Goal: Use online tool/utility: Utilize a website feature to perform a specific function

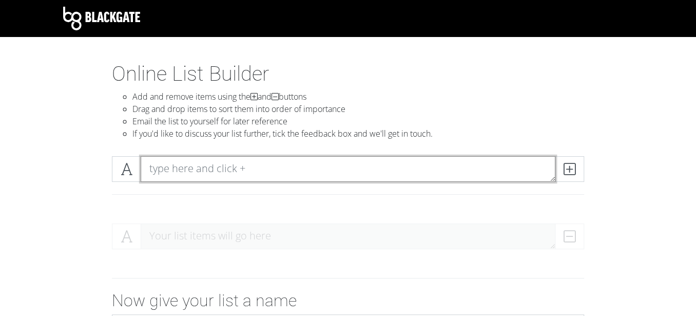
click at [250, 170] on textarea at bounding box center [348, 169] width 415 height 26
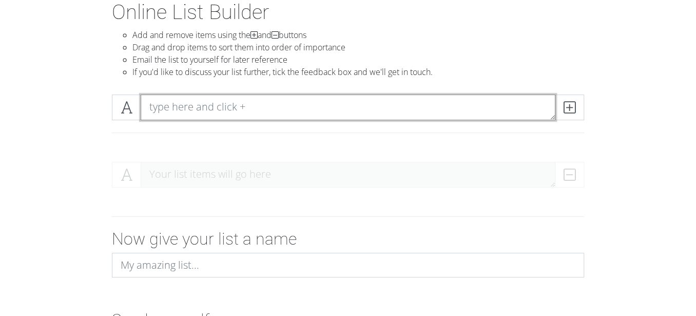
scroll to position [62, 0]
type textarea "Digital Samples Replenishment"
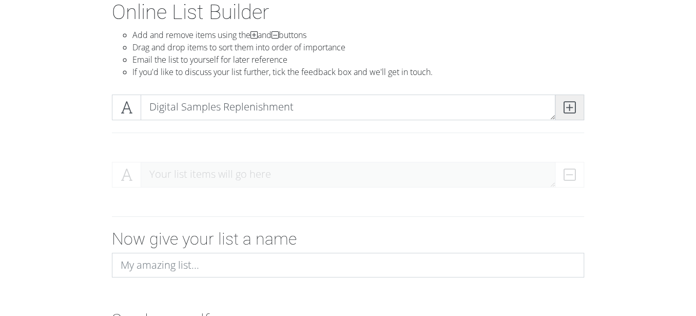
click at [574, 102] on icon at bounding box center [570, 107] width 12 height 10
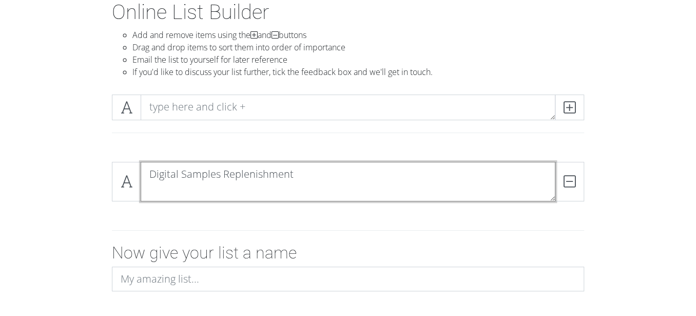
scroll to position [0, 0]
type textarea "Digital Samples Replenishment"
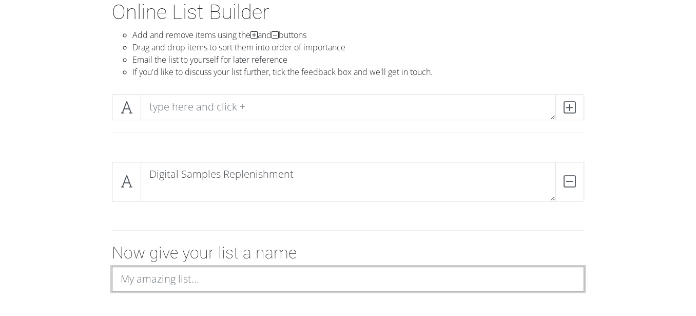
click at [220, 277] on input at bounding box center [348, 279] width 472 height 25
type input "S"
type input "Digital Samples Replenishment"
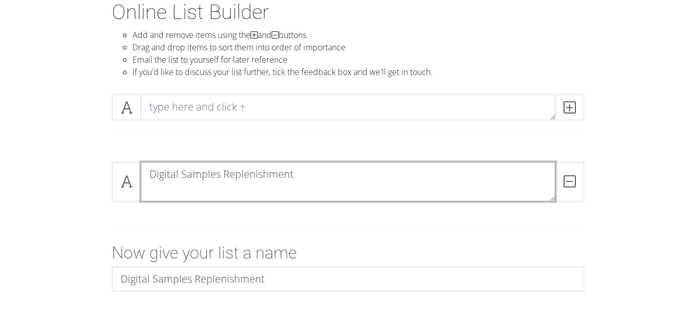
drag, startPoint x: 290, startPoint y: 175, endPoint x: 108, endPoint y: 164, distance: 181.6
click at [108, 164] on div "Digital Samples Replenishment DELETE" at bounding box center [348, 186] width 488 height 48
type textarea "t"
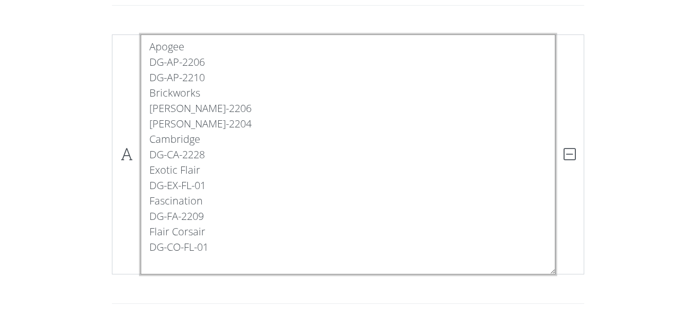
click at [209, 248] on textarea "Apogee DG-AP-2206 DG-AP-2210 Brickworks [PERSON_NAME]-2206 [PERSON_NAME]-2204 C…" at bounding box center [348, 154] width 415 height 240
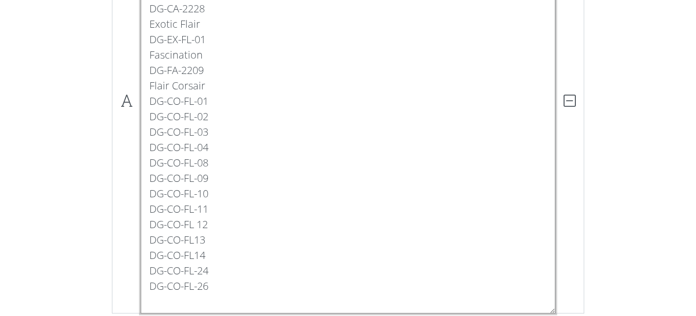
scroll to position [343, 0]
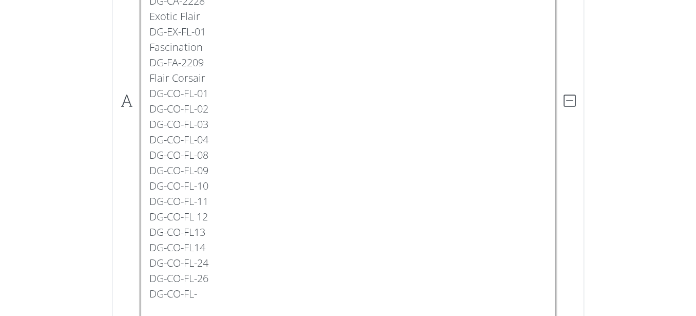
click at [218, 264] on textarea "Apogee DG-AP-2206 DG-AP-2210 Brickworks [PERSON_NAME]-2206 [PERSON_NAME]-2204 C…" at bounding box center [348, 101] width 415 height 440
click at [211, 277] on textarea "Apogee DG-AP-2206 DG-AP-2210 Brickworks [PERSON_NAME]-2206 [PERSON_NAME]-2204 C…" at bounding box center [348, 101] width 415 height 440
click at [208, 298] on textarea "Apogee DG-AP-2206 DG-AP-2210 Brickworks [PERSON_NAME]-2206 [PERSON_NAME]-2204 C…" at bounding box center [348, 101] width 415 height 440
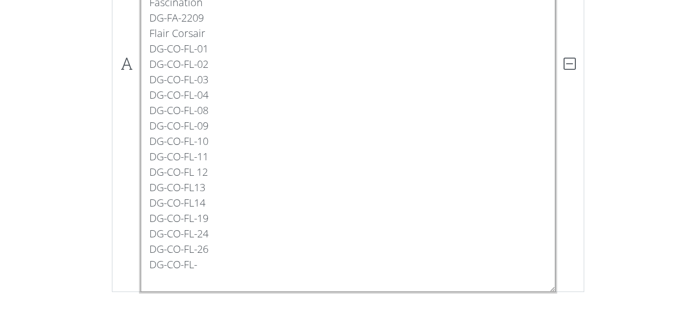
scroll to position [396, 0]
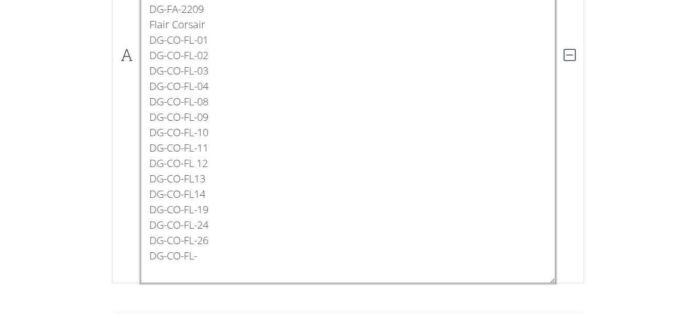
click at [246, 213] on textarea "Apogee DG-AP-2206 DG-AP-2210 Brickworks [PERSON_NAME]-2206 [PERSON_NAME]-2204 C…" at bounding box center [348, 54] width 415 height 455
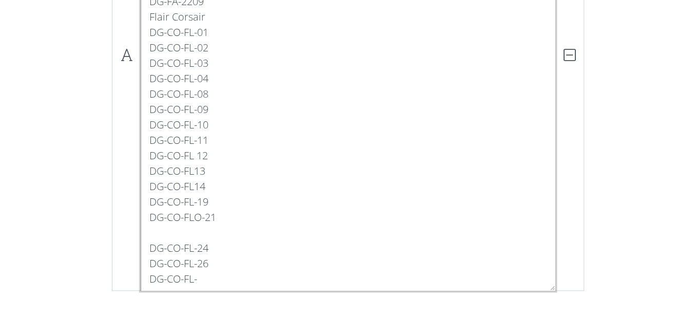
scroll to position [411, 0]
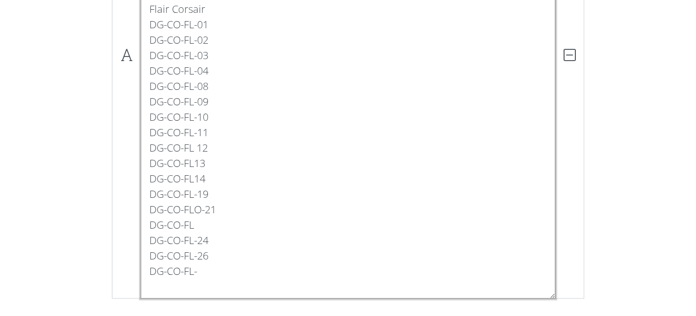
click at [200, 210] on textarea "Apogee DG-AP-2206 DG-AP-2210 Brickworks [PERSON_NAME]-2206 [PERSON_NAME]-2204 C…" at bounding box center [348, 55] width 415 height 486
click at [219, 223] on textarea "Apogee DG-AP-2206 DG-AP-2210 Brickworks [PERSON_NAME]-2206 [PERSON_NAME]-2204 C…" at bounding box center [348, 55] width 415 height 486
click at [208, 271] on textarea "Apogee DG-AP-2206 DG-AP-2210 Brickworks [PERSON_NAME]-2206 [PERSON_NAME]-2204 C…" at bounding box center [348, 55] width 415 height 486
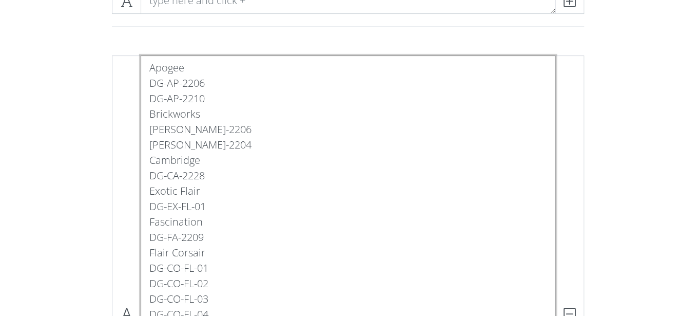
scroll to position [140, 0]
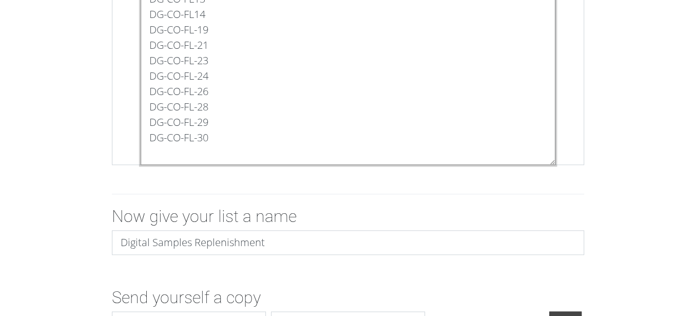
scroll to position [604, 0]
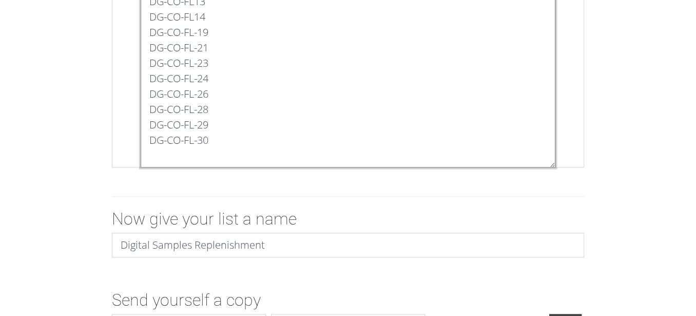
type textarea "Apogee DG-AP-2206 DG-AP-2210 Bermy DG-BR-2013 Brickworks [PERSON_NAME]-2206 [PE…"
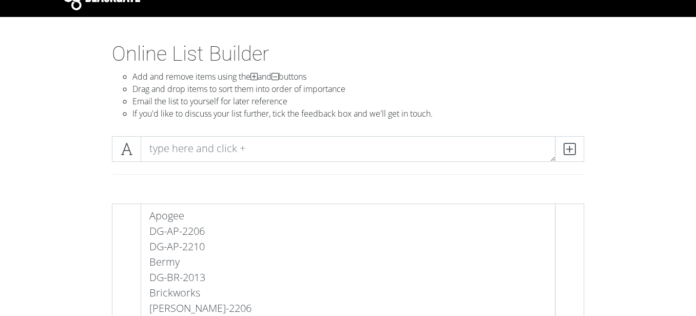
scroll to position [22, 0]
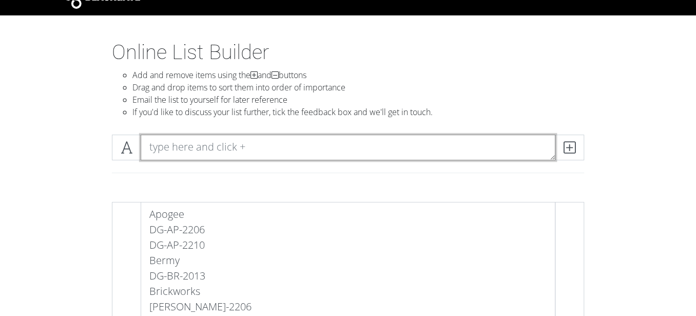
click at [353, 142] on textarea at bounding box center [348, 148] width 415 height 26
type textarea "Flow"
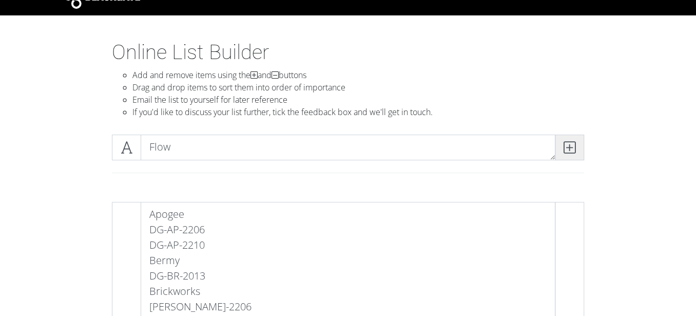
click at [570, 151] on icon at bounding box center [570, 147] width 12 height 10
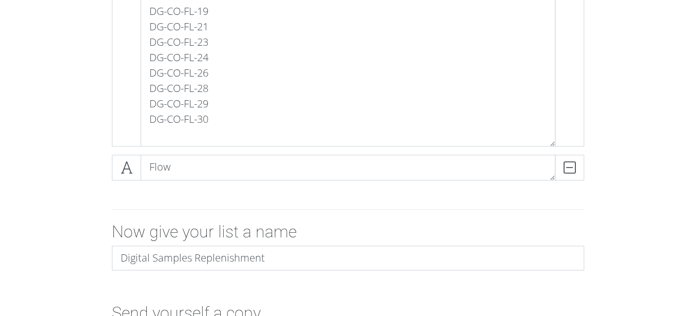
scroll to position [629, 0]
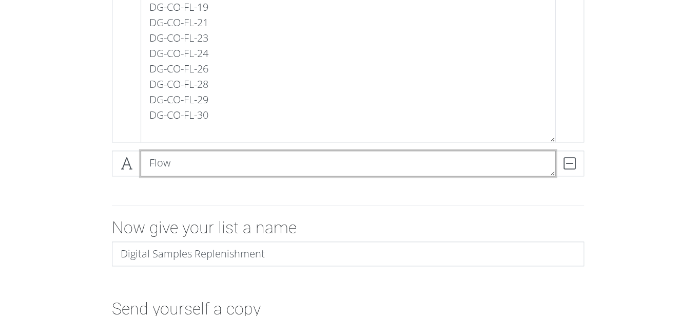
click at [376, 154] on textarea "Flow" at bounding box center [348, 163] width 415 height 26
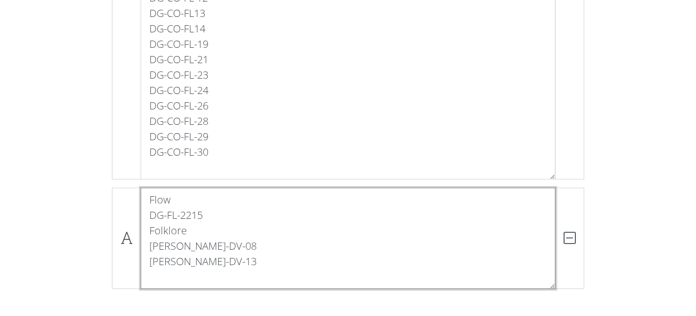
scroll to position [0, 0]
type textarea "Flow DG-FL-2215 Folklore [PERSON_NAME]-DV-08 [PERSON_NAME]-DV-13"
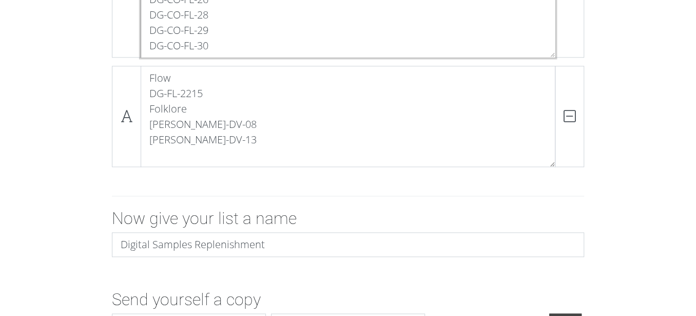
scroll to position [701, 0]
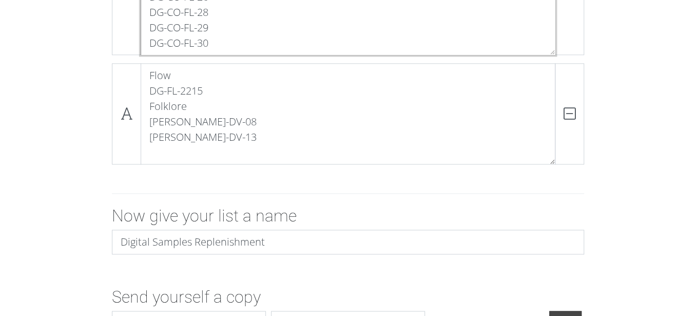
type textarea "Apogee DG-AP-2206 DG-AP-2210 Bermy DG-BR-2013 Brickworks [PERSON_NAME]-2206 [PE…"
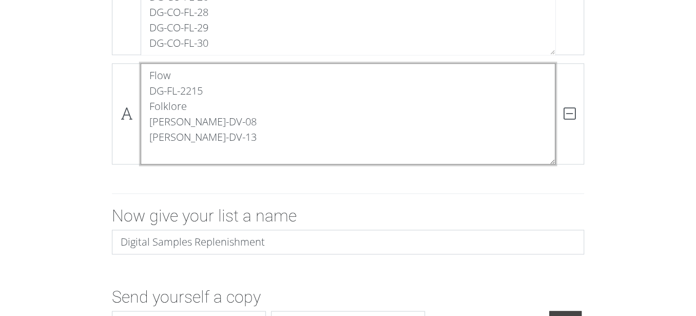
click at [353, 127] on textarea "Flow DG-FL-2215 Folklore [PERSON_NAME]-DV-08 [PERSON_NAME]-DV-13" at bounding box center [348, 113] width 415 height 101
click at [332, 147] on textarea "Flow DG-FL-2215 Folklore [PERSON_NAME]-DV-08 [PERSON_NAME]-DV-13" at bounding box center [348, 113] width 415 height 101
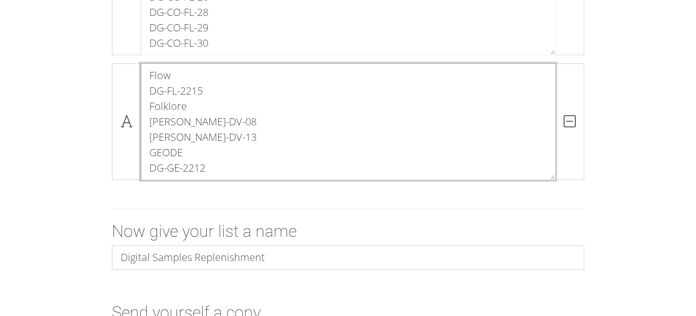
click at [223, 152] on textarea "Flow DG-FL-2215 Folklore [PERSON_NAME]-DV-08 [PERSON_NAME]-DV-13 GEODE DG-GE-22…" at bounding box center [348, 121] width 415 height 117
click at [225, 136] on textarea "Flow DG-FL-2215 Folklore [PERSON_NAME]-DV-08 [PERSON_NAME]-DV-13 GEODE DG-GE-22…" at bounding box center [348, 121] width 415 height 117
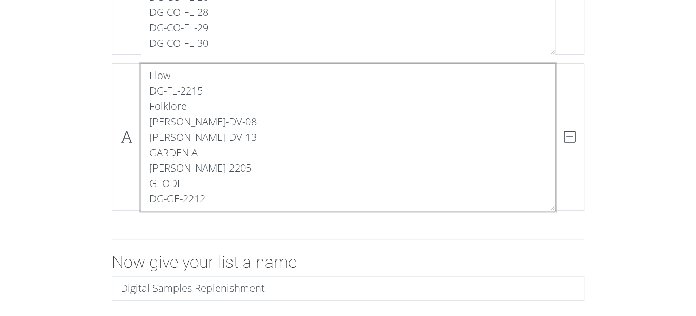
click at [249, 195] on textarea "Flow DG-FL-2215 Folklore [PERSON_NAME]-DV-08 [PERSON_NAME]-DV-13 GARDENIA [PERS…" at bounding box center [348, 136] width 415 height 147
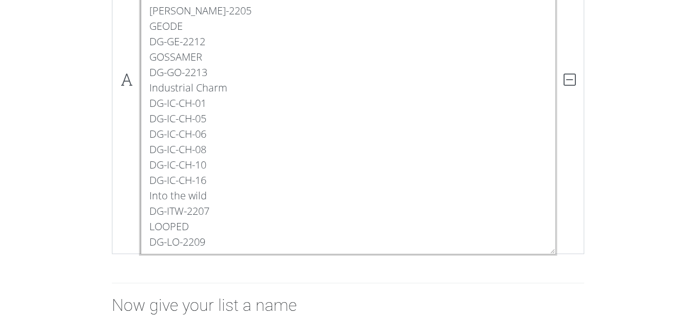
scroll to position [866, 0]
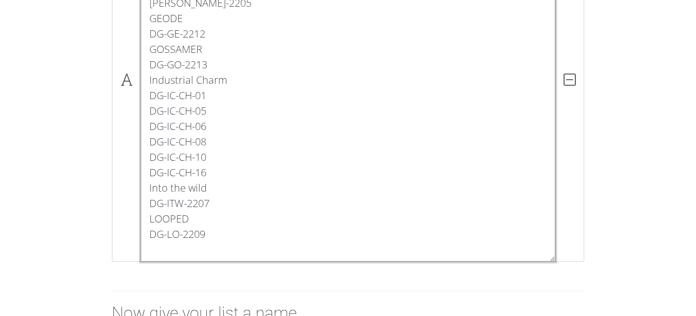
click at [192, 219] on textarea "Flow DG-FL-2215 Folklore [PERSON_NAME]-DV-08 [PERSON_NAME]-DV-13 GARDENIA [PERS…" at bounding box center [348, 79] width 415 height 363
click at [204, 233] on textarea "Flow DG-FL-2215 Folklore [PERSON_NAME]-DV-08 [PERSON_NAME]-DV-13 GARDENIA [PERS…" at bounding box center [348, 79] width 415 height 363
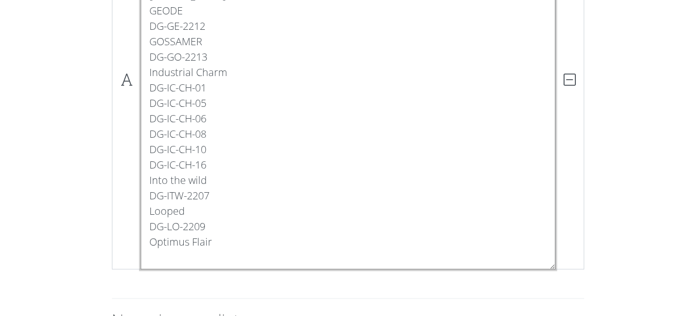
scroll to position [881, 0]
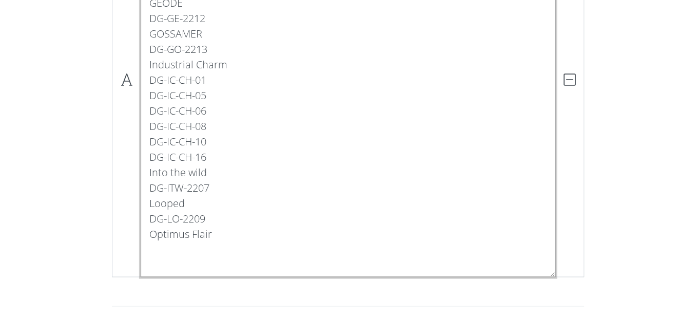
click at [208, 270] on textarea "Flow DG-FL-2215 Folklore [PERSON_NAME]-DV-08 [PERSON_NAME]-DV-13 GARDENIA [PERS…" at bounding box center [348, 80] width 415 height 394
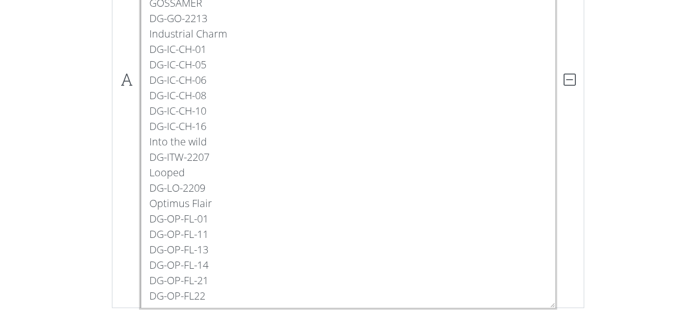
scroll to position [920, 0]
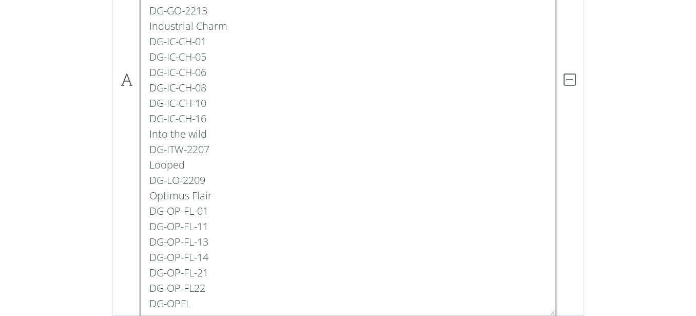
click at [193, 289] on textarea "Flow DG-FL-2215 Folklore [PERSON_NAME]-DV-08 [PERSON_NAME]-DV-13 GARDENIA [PERS…" at bounding box center [348, 79] width 415 height 471
click at [195, 305] on textarea "Flow DG-FL-2215 Folklore [PERSON_NAME]-DV-08 [PERSON_NAME]-DV-13 GARDENIA [PERS…" at bounding box center [348, 79] width 415 height 471
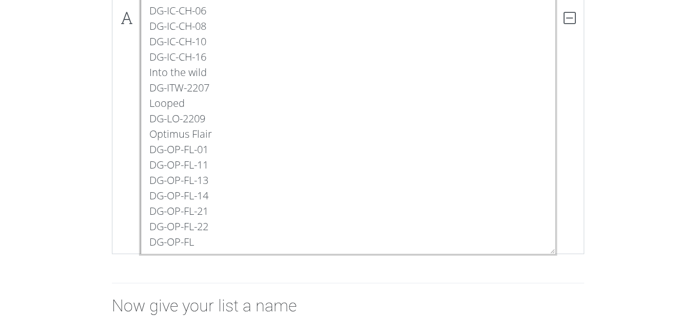
scroll to position [983, 0]
click at [193, 240] on textarea "Flow DG-FL-2215 Folklore [PERSON_NAME]-DV-08 [PERSON_NAME]-DV-13 GARDENIA [PERS…" at bounding box center [348, 16] width 415 height 471
click at [216, 239] on textarea "Flow DG-FL-2215 Folklore [PERSON_NAME]-DV-08 [PERSON_NAME]-DV-13 GARDENIA [PERS…" at bounding box center [348, 16] width 415 height 471
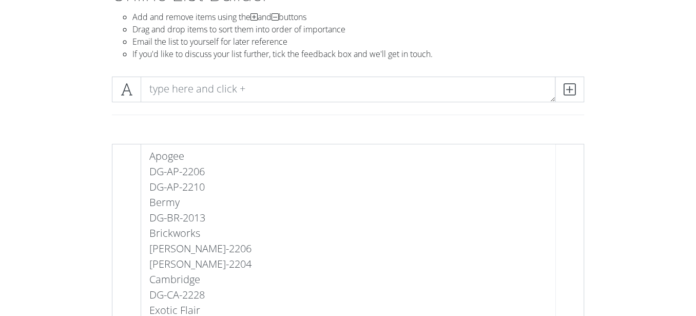
scroll to position [69, 0]
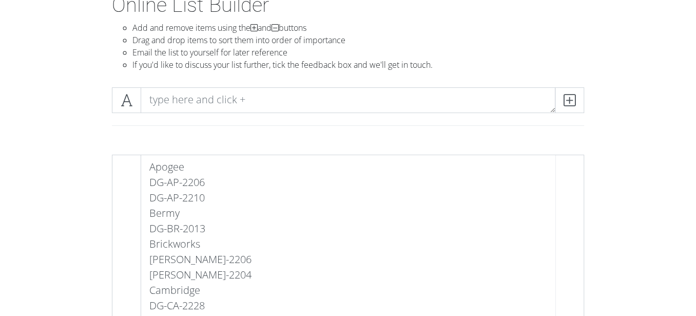
type textarea "Flow DG-FL-2215 Folklore [PERSON_NAME]-DV-08 [PERSON_NAME]-DV-13 GARDENIA [PERS…"
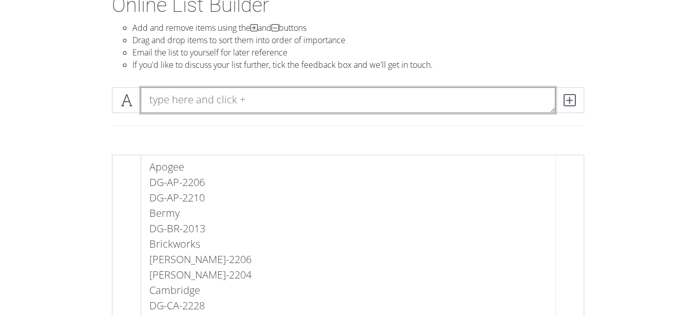
click at [367, 100] on textarea at bounding box center [348, 100] width 415 height 26
type textarea "Ringer"
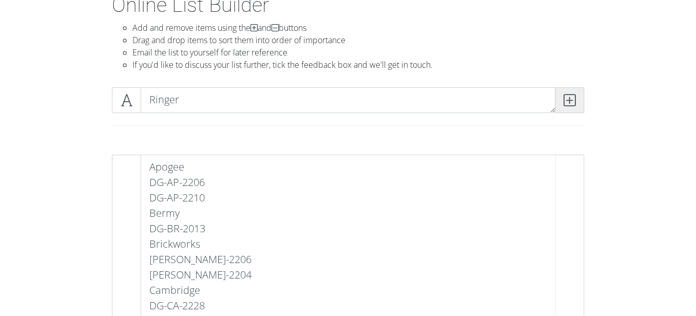
click at [568, 97] on icon at bounding box center [570, 100] width 12 height 10
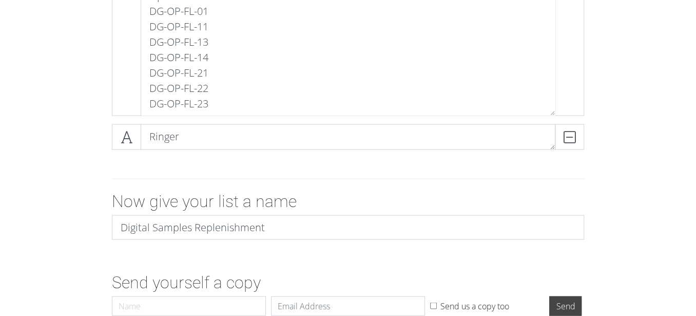
scroll to position [1176, 0]
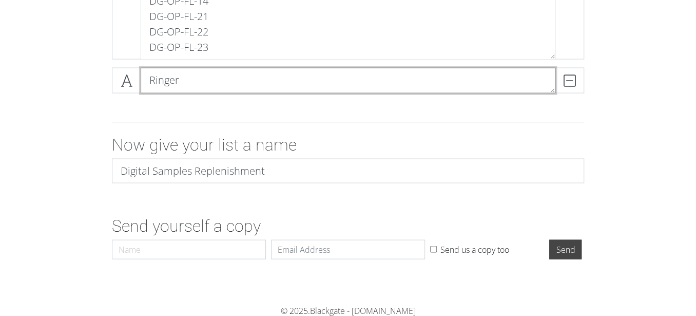
click at [294, 82] on textarea "Ringer" at bounding box center [348, 80] width 415 height 26
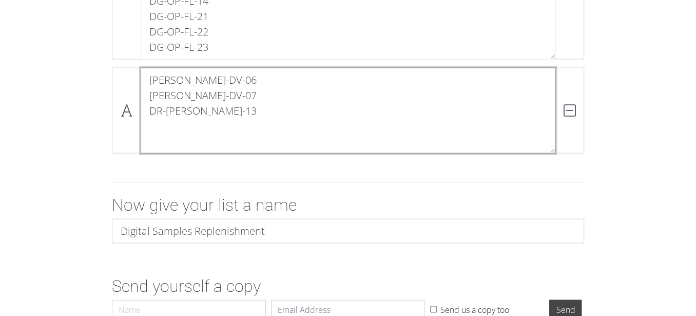
scroll to position [0, 0]
click at [161, 126] on textarea "[PERSON_NAME]-DV-06 [PERSON_NAME]-DV-07 DR-[PERSON_NAME]-13 DG" at bounding box center [348, 110] width 415 height 86
click at [178, 141] on textarea "[PERSON_NAME]-DV-06 [PERSON_NAME]-DV-07 [PERSON_NAME]-DV-13 DG" at bounding box center [348, 110] width 415 height 86
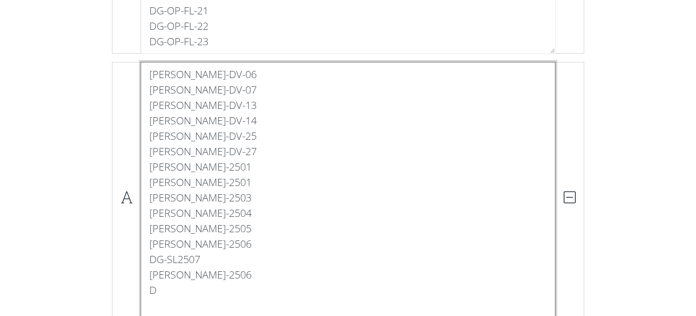
scroll to position [1192, 0]
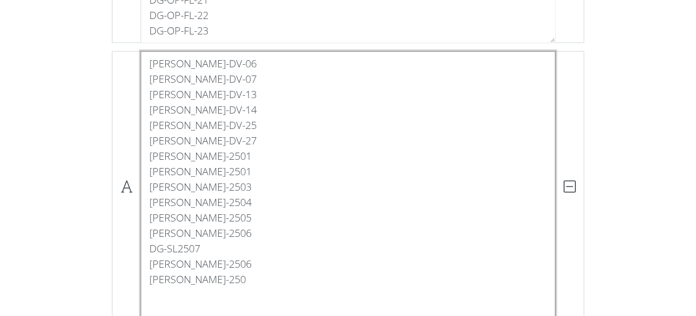
click at [210, 293] on textarea "[PERSON_NAME]-DV-06 [PERSON_NAME]-DV-07 [PERSON_NAME]-DV-13 [PERSON_NAME]-DV-14…" at bounding box center [348, 186] width 415 height 271
click at [204, 307] on textarea "[PERSON_NAME]-DV-06 [PERSON_NAME]-DV-07 [PERSON_NAME]-DV-13 [PERSON_NAME]-DV-14…" at bounding box center [348, 186] width 415 height 271
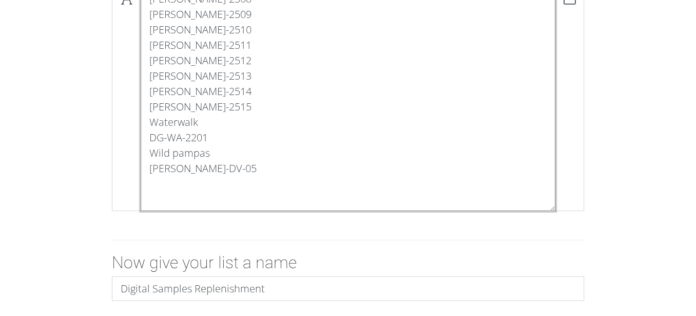
scroll to position [1464, 0]
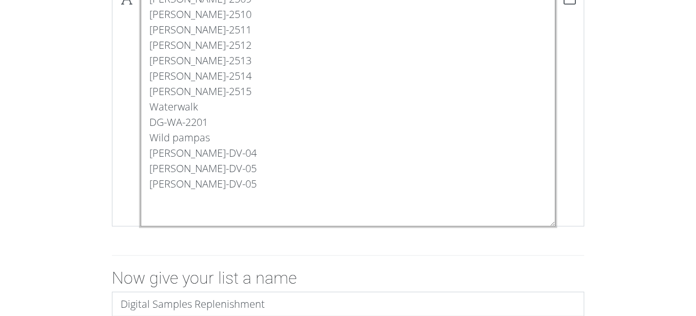
scroll to position [1480, 0]
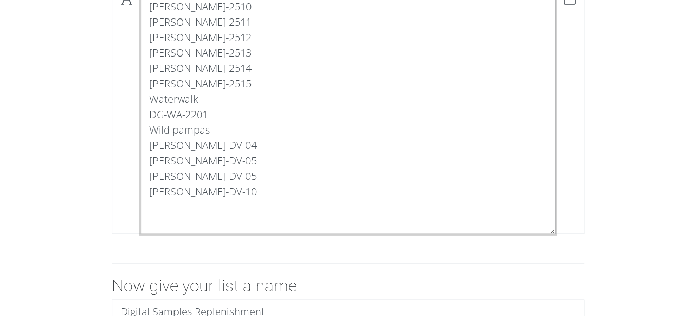
type textarea "[PERSON_NAME]-DV-06 [PERSON_NAME]-DV-07 [PERSON_NAME]-DV-13 [PERSON_NAME]-DV-14…"
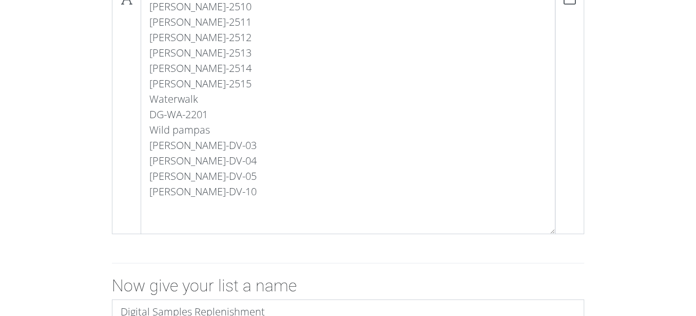
click at [275, 235] on div "[PERSON_NAME]-DV-06 [PERSON_NAME]-DV-07 [PERSON_NAME]-DV-13 [PERSON_NAME]-DV-14…" at bounding box center [348, 2] width 478 height 479
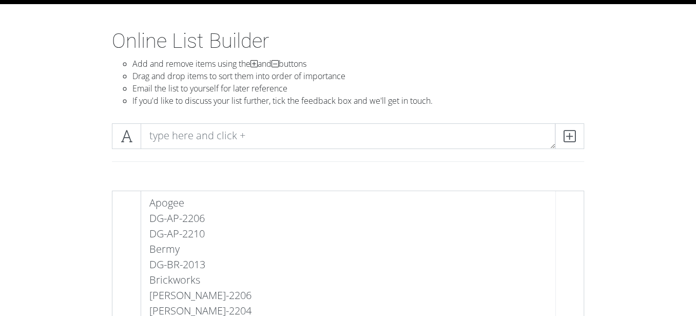
scroll to position [0, 0]
